Goal: Task Accomplishment & Management: Use online tool/utility

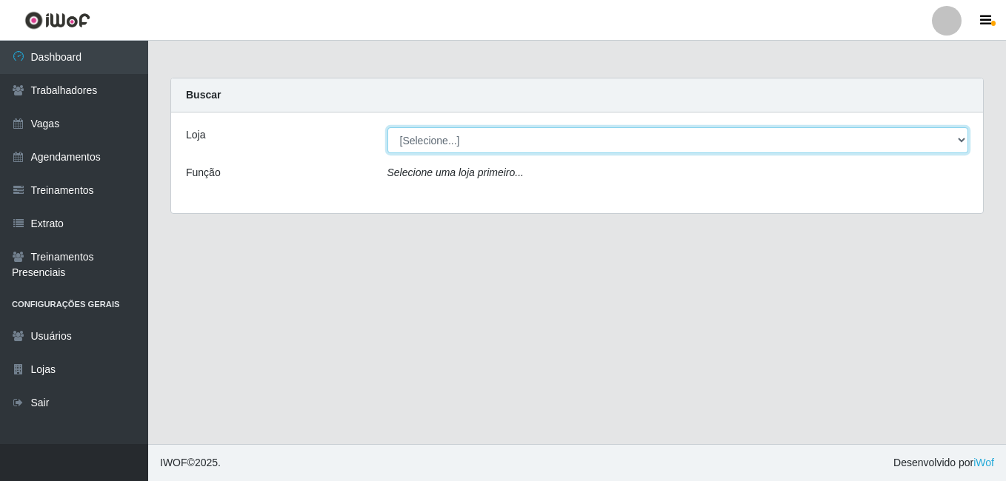
click at [961, 140] on select "[Selecione...] [GEOGRAPHIC_DATA] - [DATE][GEOGRAPHIC_DATA]" at bounding box center [677, 140] width 581 height 26
select select "471"
click at [387, 127] on select "[Selecione...] [GEOGRAPHIC_DATA] - [DATE][GEOGRAPHIC_DATA]" at bounding box center [677, 140] width 581 height 26
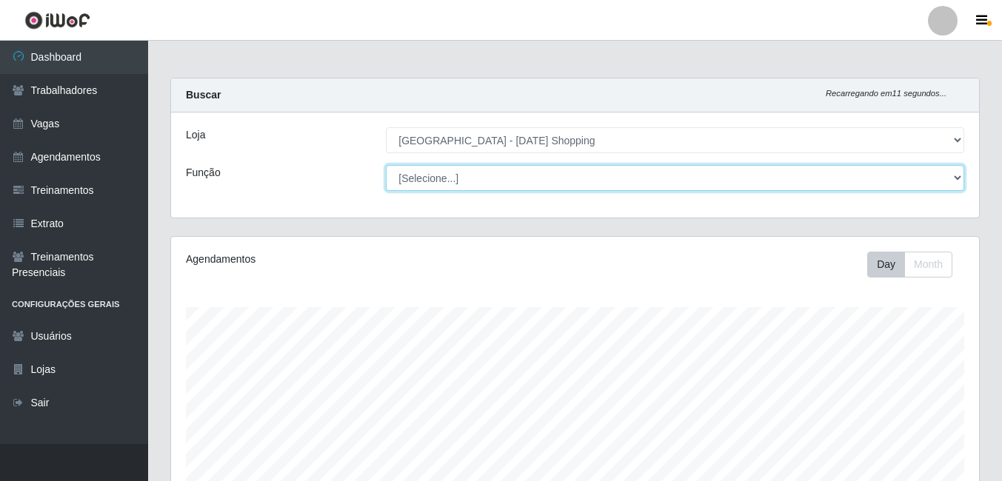
click at [956, 175] on select "[Selecione...] ASG ASG + ASG ++ Assistente de [PERSON_NAME] Assistente de [PERS…" at bounding box center [675, 178] width 578 height 26
click at [386, 165] on select "[Selecione...] ASG ASG + ASG ++ Assistente de [PERSON_NAME] Assistente de [PERS…" at bounding box center [675, 178] width 578 height 26
click at [958, 180] on select "[Selecione...] ASG ASG + ASG ++ Assistente de [PERSON_NAME] Assistente de [PERS…" at bounding box center [675, 178] width 578 height 26
select select "68"
click at [386, 165] on select "[Selecione...] ASG ASG + ASG ++ Assistente de [PERSON_NAME] Assistente de [PERS…" at bounding box center [675, 178] width 578 height 26
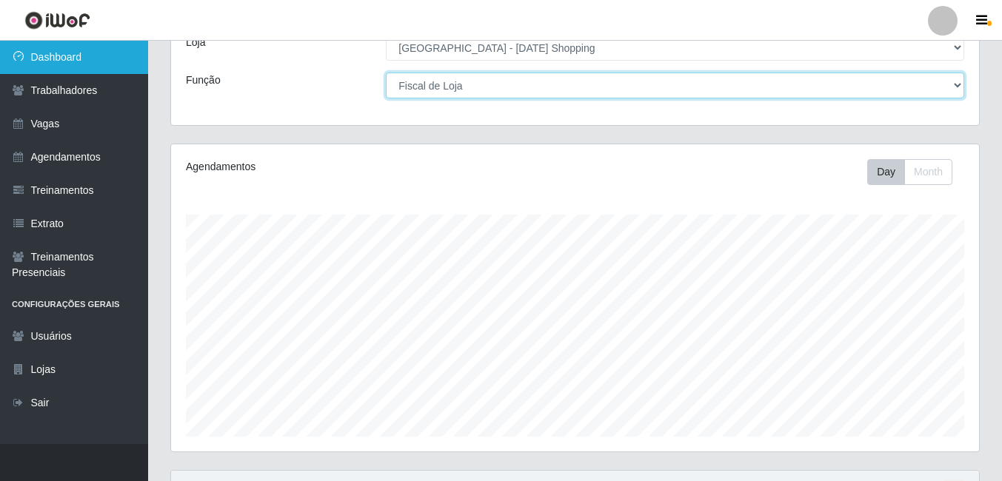
scroll to position [90, 0]
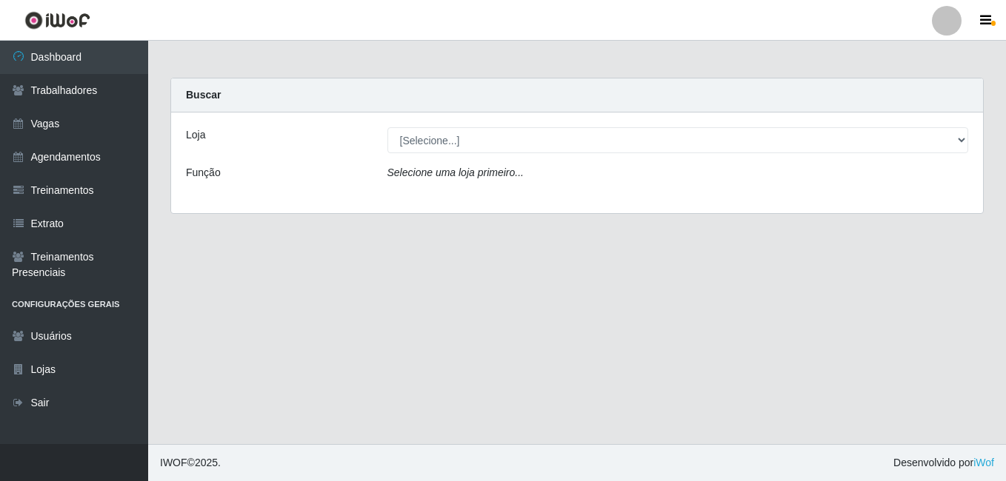
click at [970, 139] on div "[Selecione...] [GEOGRAPHIC_DATA] - [DATE][GEOGRAPHIC_DATA]" at bounding box center [677, 140] width 603 height 26
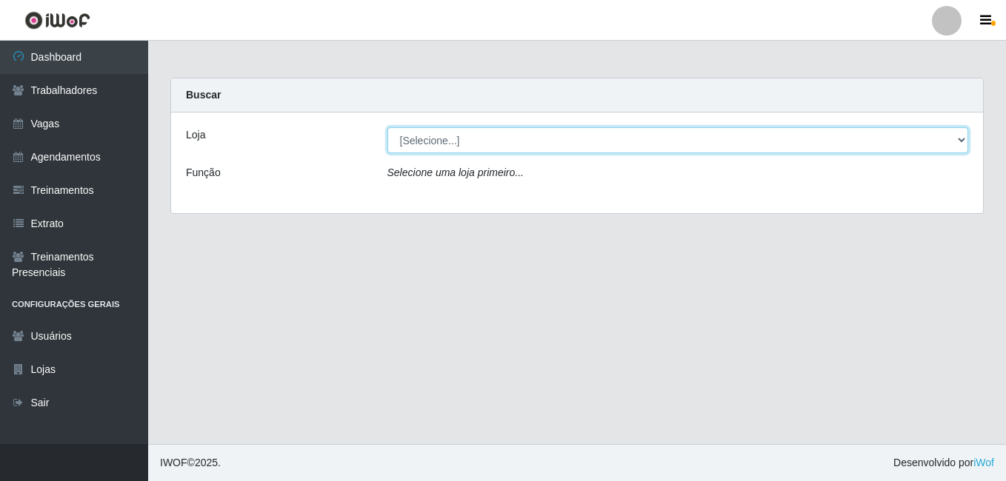
click at [958, 141] on select "[Selecione...] [GEOGRAPHIC_DATA] - [DATE][GEOGRAPHIC_DATA]" at bounding box center [677, 140] width 581 height 26
select select "471"
click at [387, 127] on select "[Selecione...] [GEOGRAPHIC_DATA] - [DATE][GEOGRAPHIC_DATA]" at bounding box center [677, 140] width 581 height 26
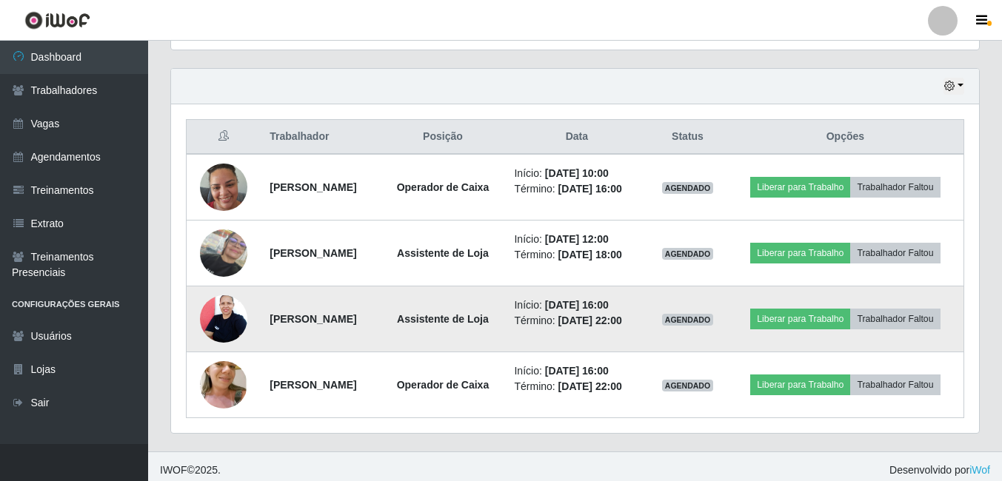
scroll to position [546, 0]
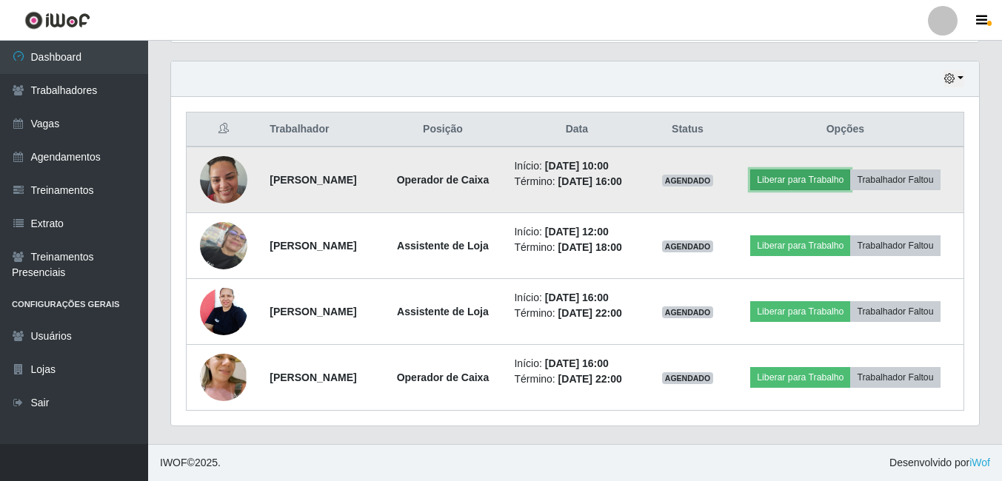
click at [850, 170] on button "Liberar para Trabalho" at bounding box center [800, 180] width 100 height 21
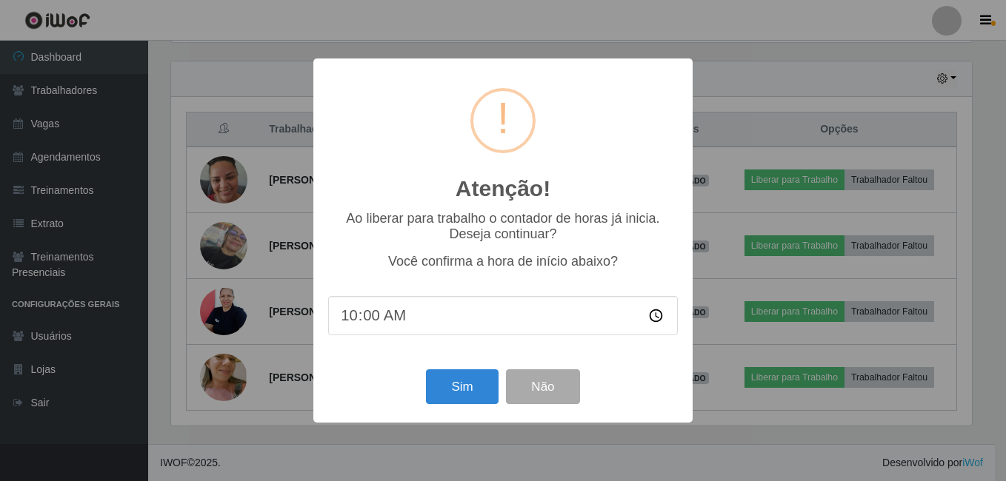
scroll to position [307, 800]
click at [432, 392] on button "Sim" at bounding box center [462, 386] width 72 height 35
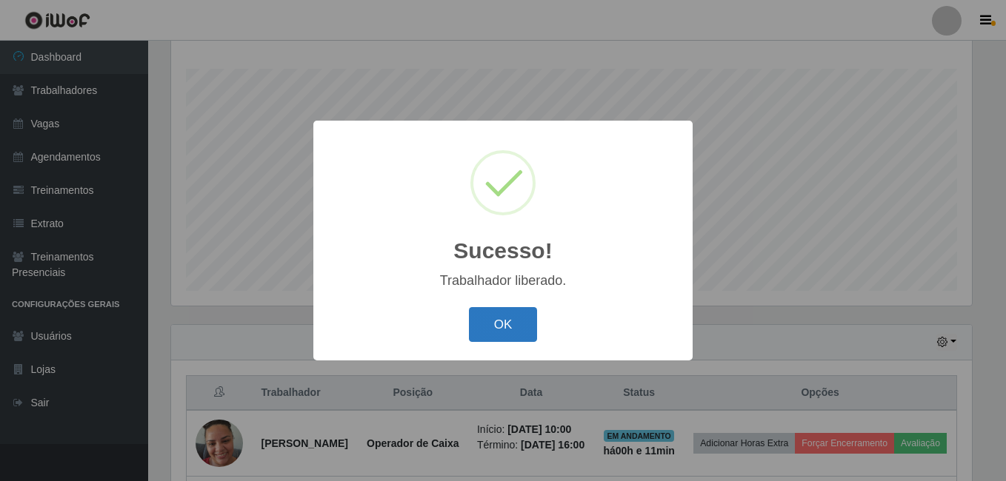
click at [493, 319] on button "OK" at bounding box center [503, 324] width 69 height 35
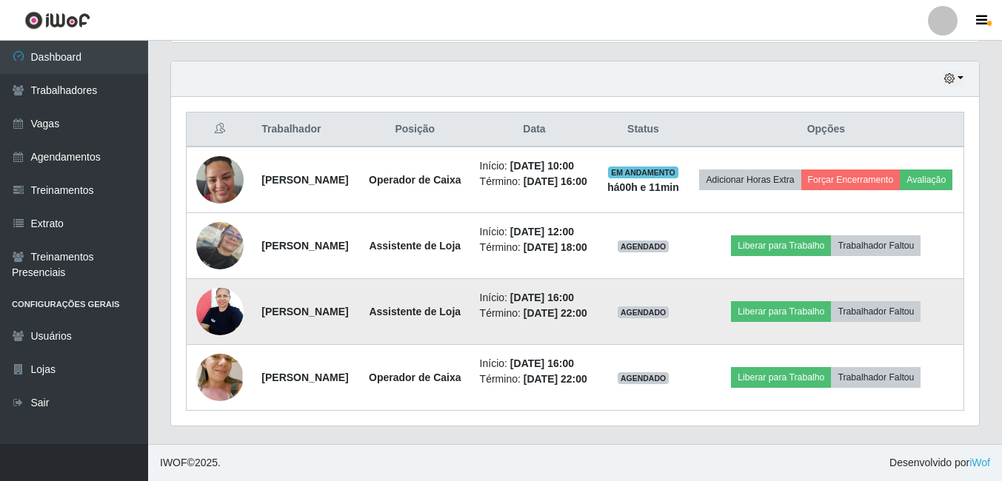
scroll to position [609, 0]
